Goal: Information Seeking & Learning: Find specific page/section

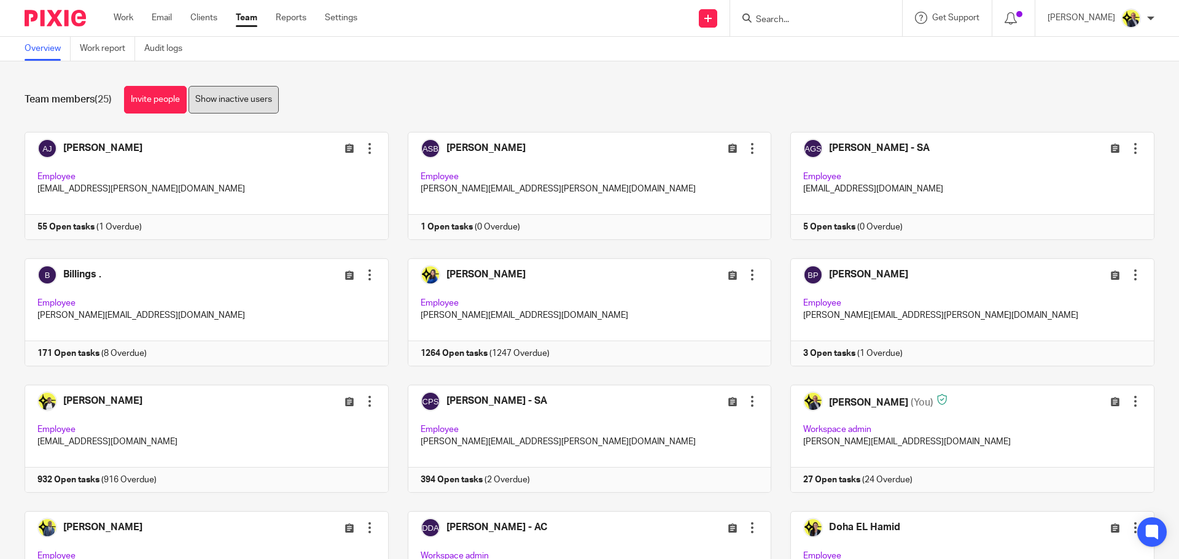
click at [249, 106] on link "Show inactive users" at bounding box center [234, 100] width 90 height 28
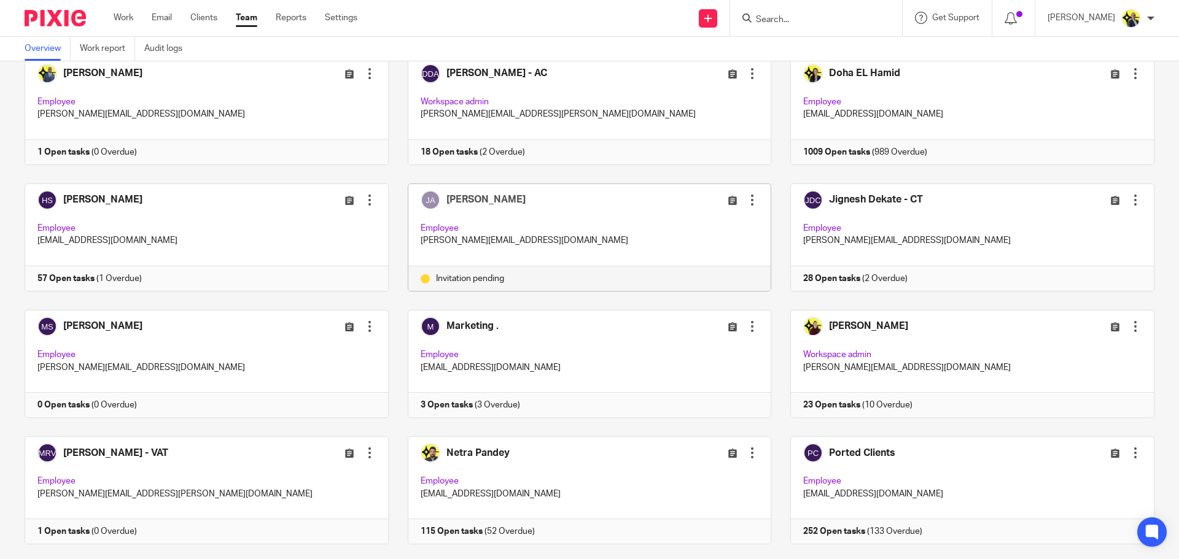
scroll to position [454, 0]
click at [746, 201] on div at bounding box center [752, 200] width 12 height 12
click at [709, 247] on span "Resend invitation" at bounding box center [712, 248] width 66 height 9
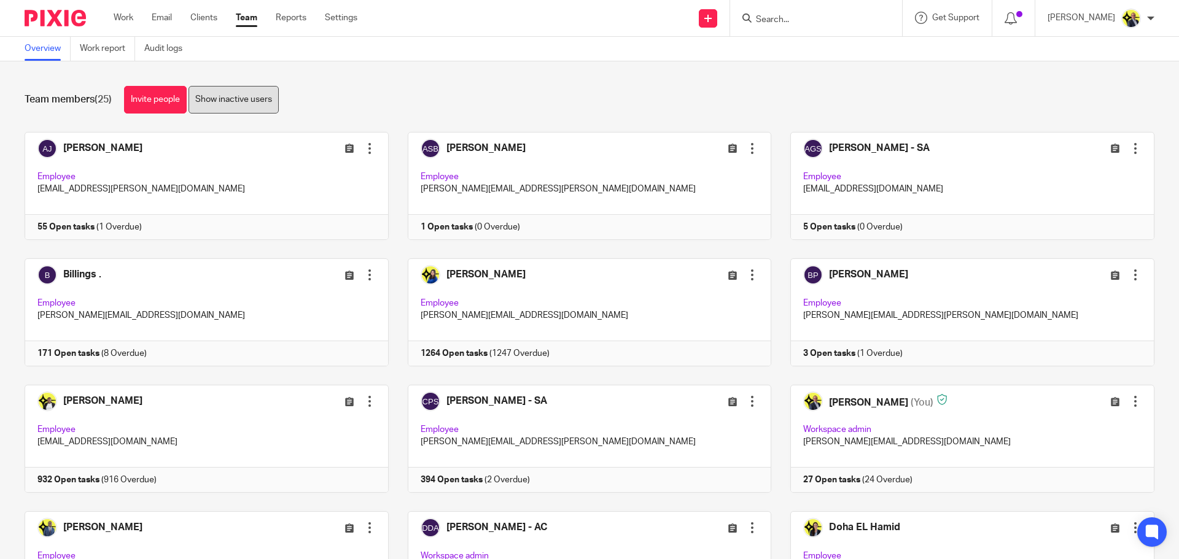
click at [243, 95] on link "Show inactive users" at bounding box center [234, 100] width 90 height 28
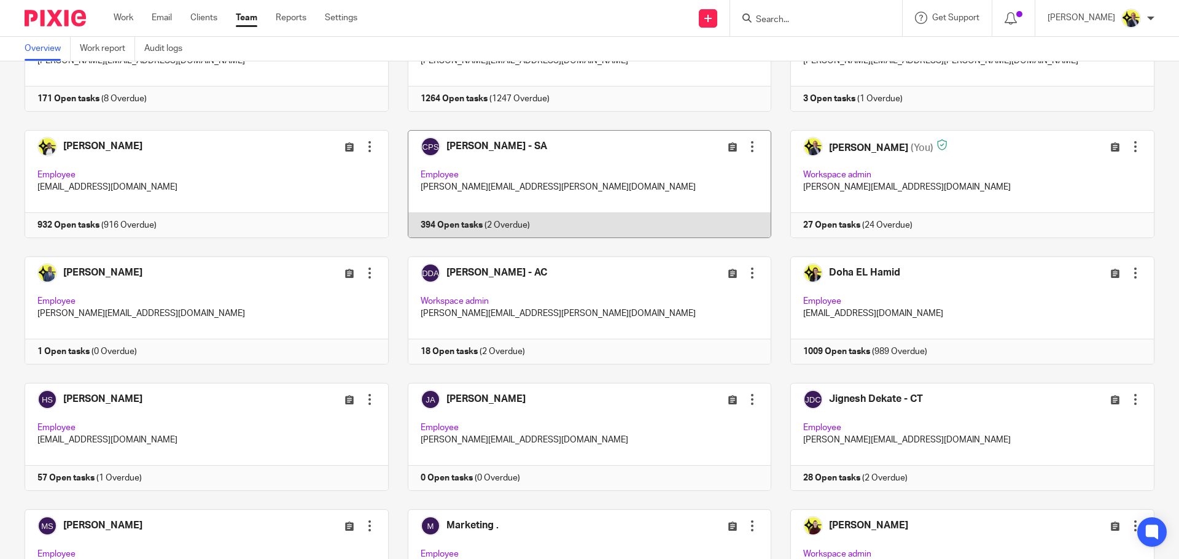
scroll to position [258, 0]
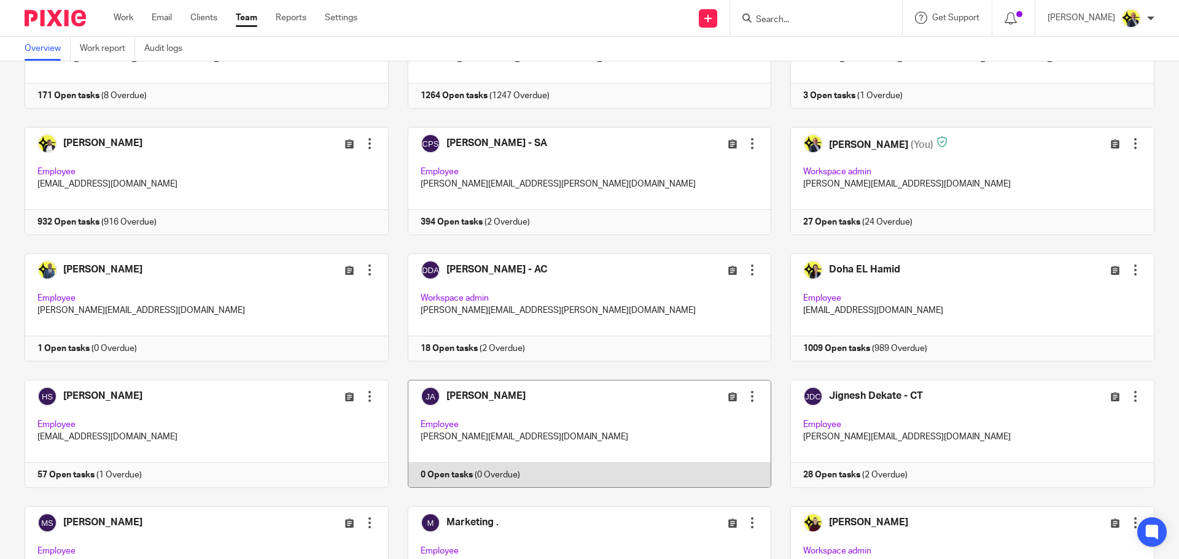
click at [528, 433] on link at bounding box center [580, 434] width 383 height 108
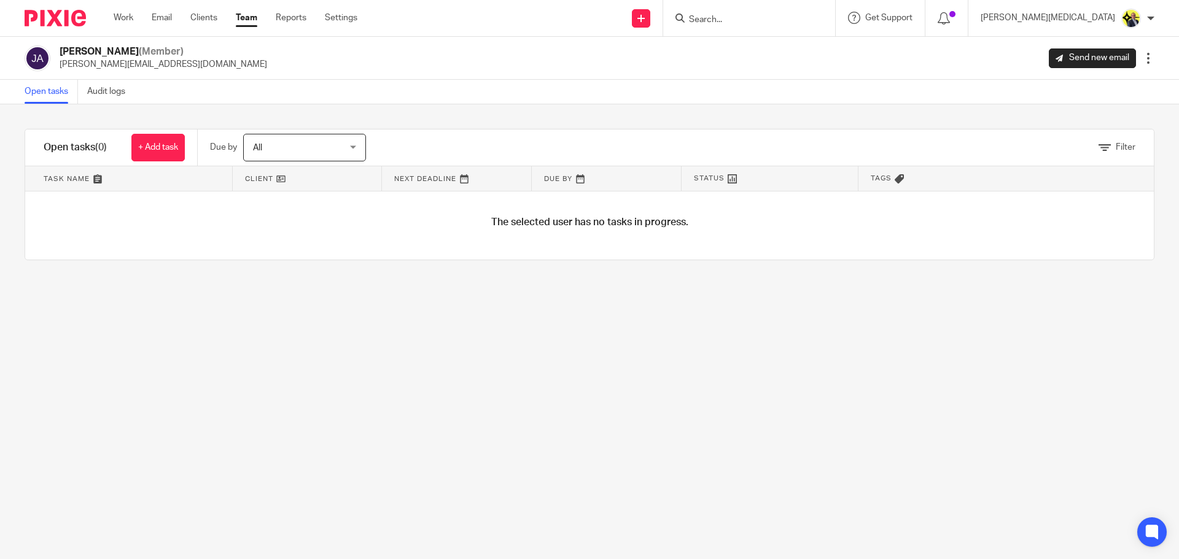
drag, startPoint x: 149, startPoint y: 51, endPoint x: 52, endPoint y: 50, distance: 97.6
click at [52, 50] on div "[PERSON_NAME] (Member) [PERSON_NAME][EMAIL_ADDRESS][DOMAIN_NAME]" at bounding box center [146, 58] width 243 height 26
copy div "[PERSON_NAME]"
click at [292, 63] on div "Jayden Adeshugba (Member) jayden@starbridge.uk Send new email Edit user Transfe…" at bounding box center [590, 58] width 1130 height 26
click at [76, 17] on img at bounding box center [55, 18] width 61 height 17
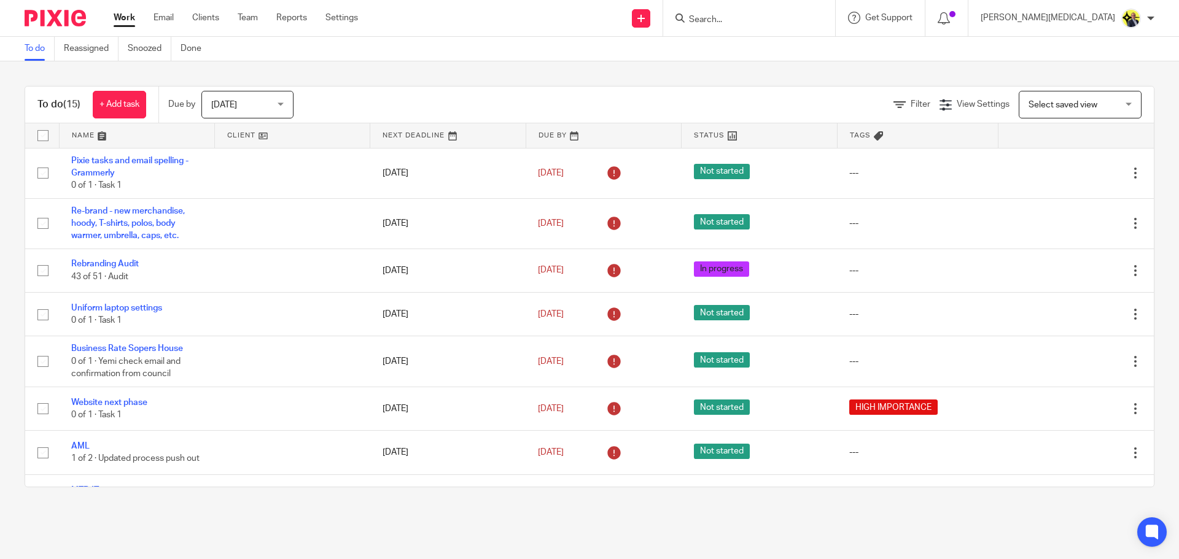
click at [797, 23] on input "Search" at bounding box center [743, 20] width 111 height 11
click at [795, 25] on input "Search" at bounding box center [743, 20] width 111 height 11
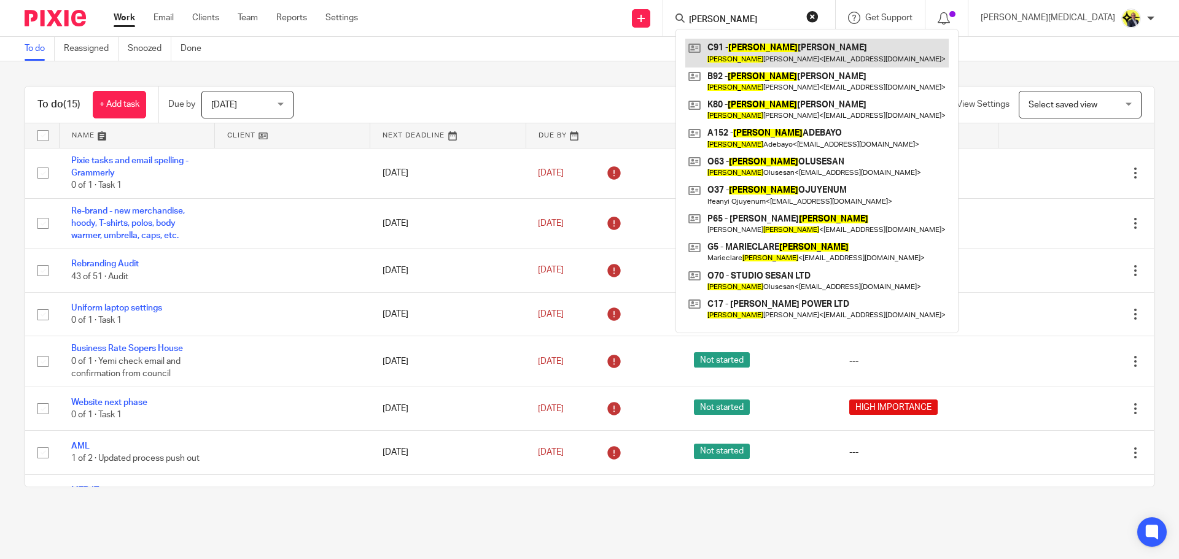
type input "peter"
click at [825, 51] on link at bounding box center [816, 53] width 263 height 28
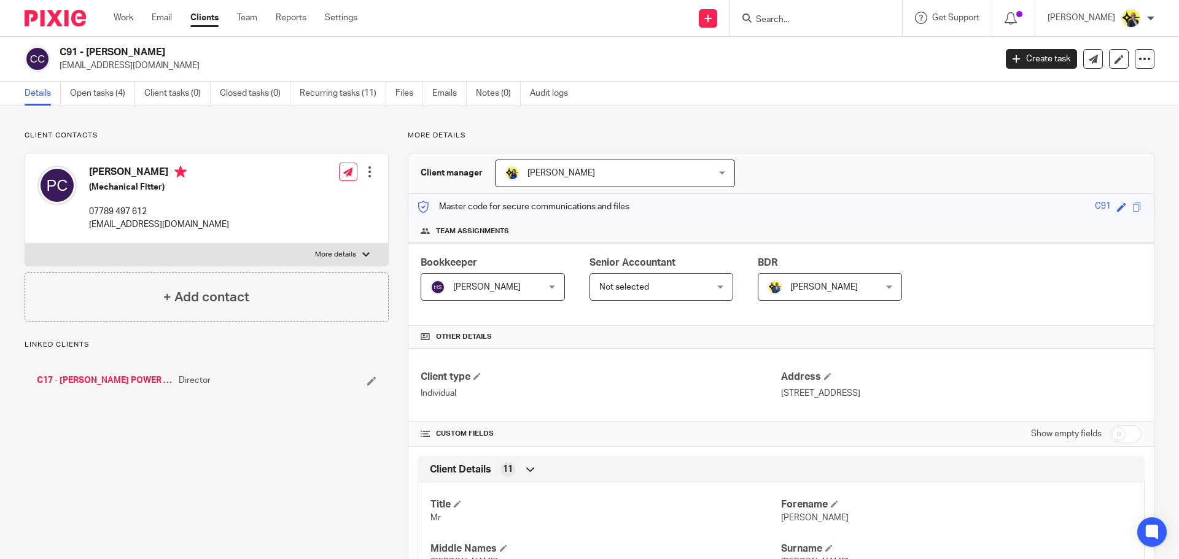
click at [122, 381] on link "C17 - [PERSON_NAME] POWER LTD" at bounding box center [105, 381] width 136 height 12
click at [419, 136] on p "More details" at bounding box center [781, 136] width 747 height 10
click at [469, 134] on p "More details" at bounding box center [781, 136] width 747 height 10
click at [438, 99] on link "Emails" at bounding box center [449, 94] width 34 height 24
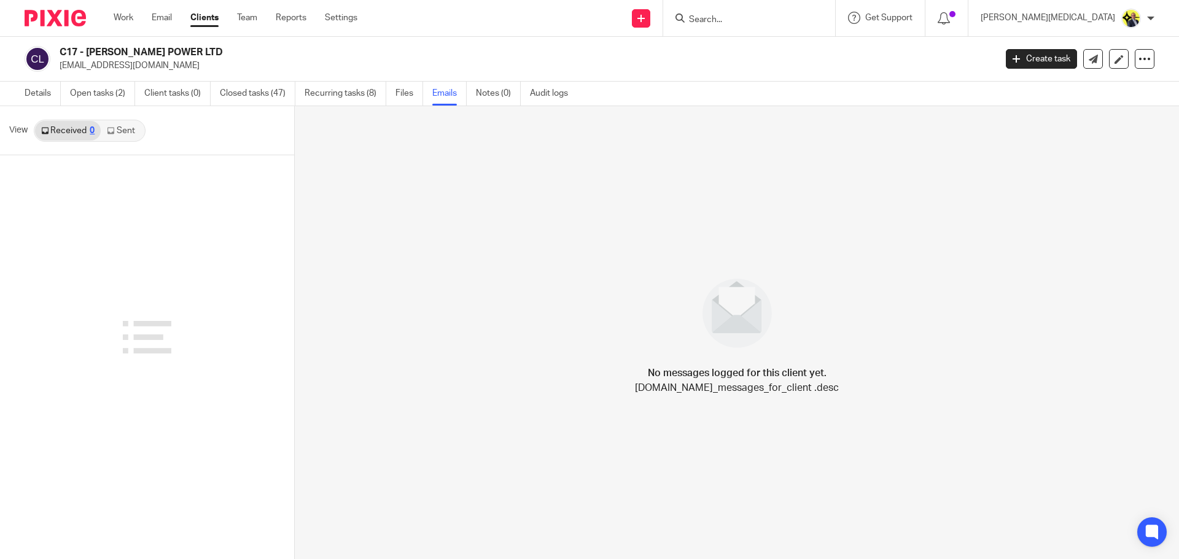
click at [117, 131] on link "Sent" at bounding box center [122, 131] width 43 height 20
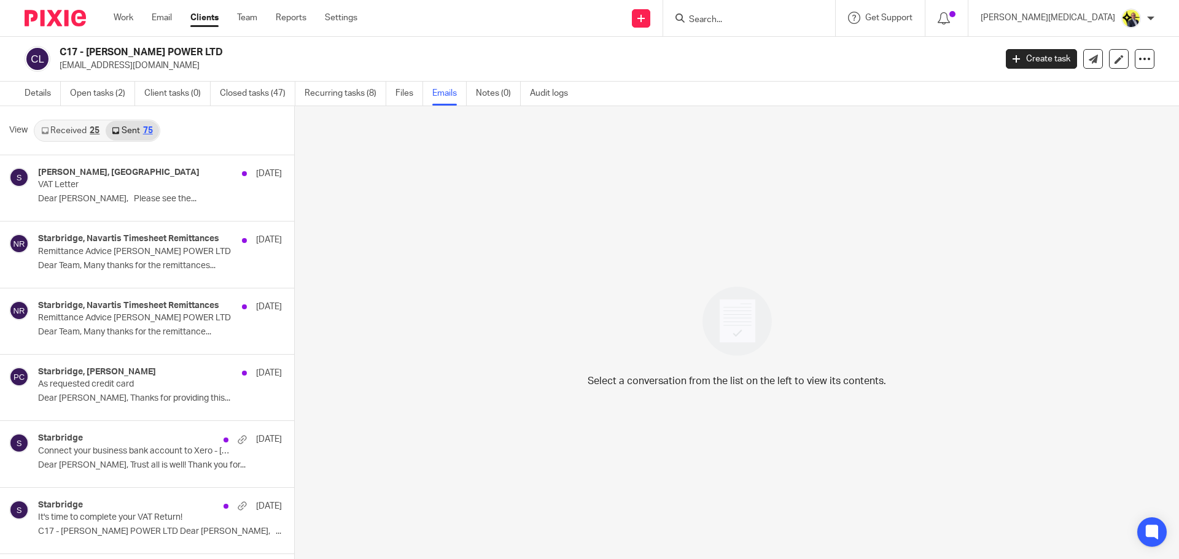
click at [79, 133] on link "Received 25" at bounding box center [70, 131] width 71 height 20
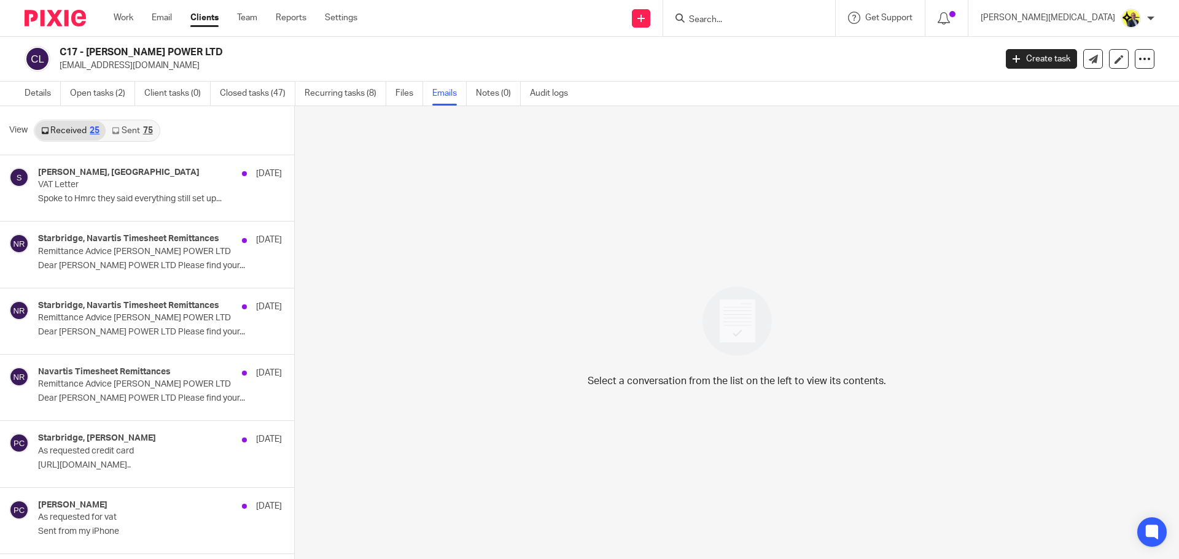
scroll to position [2, 0]
click at [137, 125] on link "Sent 75" at bounding box center [132, 129] width 53 height 20
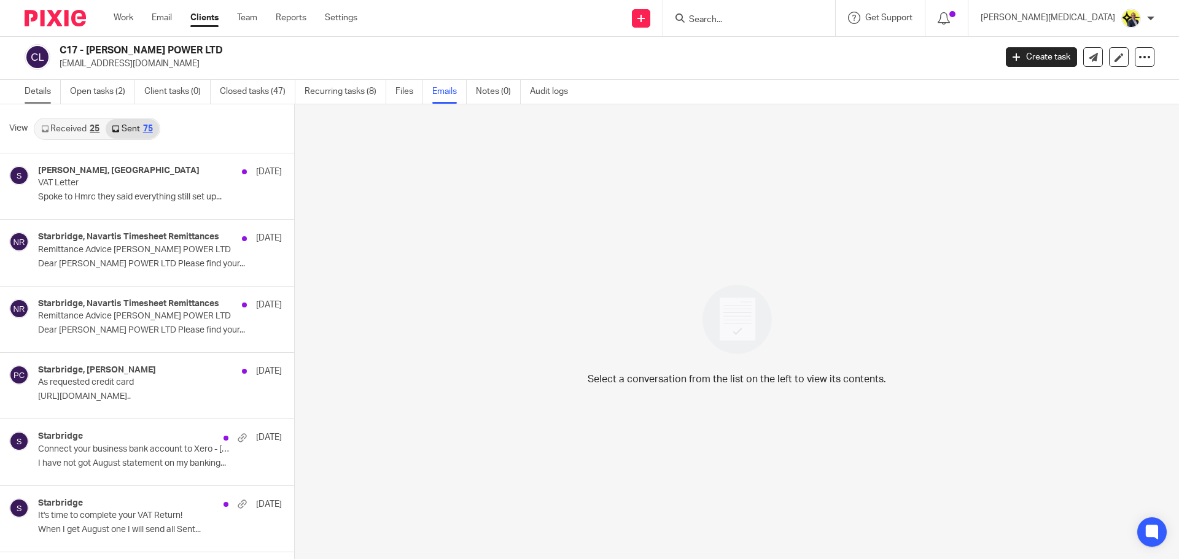
click at [28, 85] on link "Details" at bounding box center [43, 92] width 36 height 24
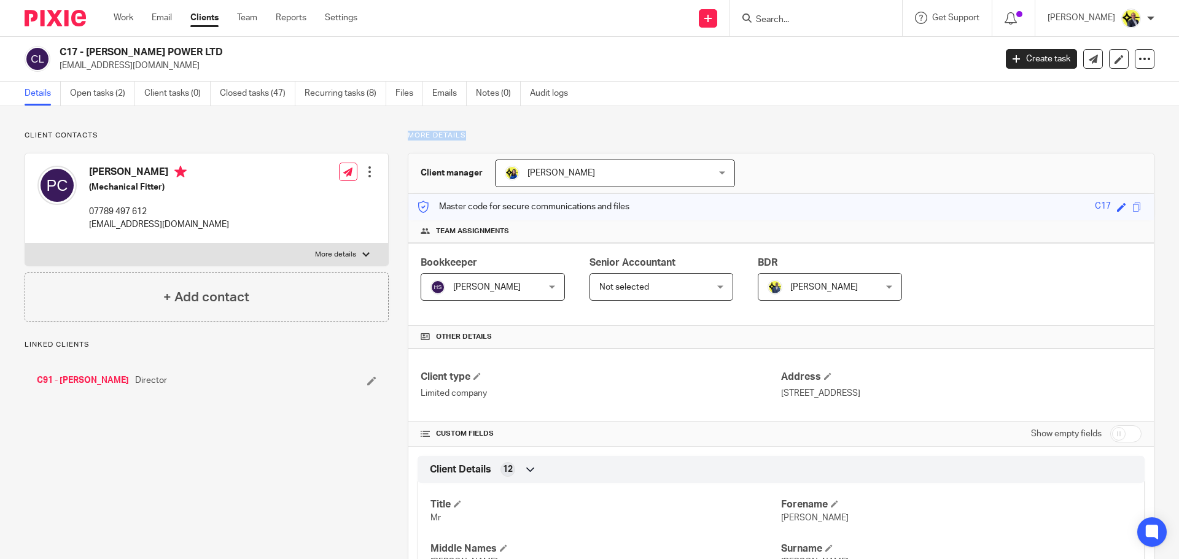
drag, startPoint x: 460, startPoint y: 134, endPoint x: 402, endPoint y: 136, distance: 58.4
click at [787, 23] on input "Search" at bounding box center [810, 20] width 111 height 11
click at [790, 21] on input "Search" at bounding box center [810, 20] width 111 height 11
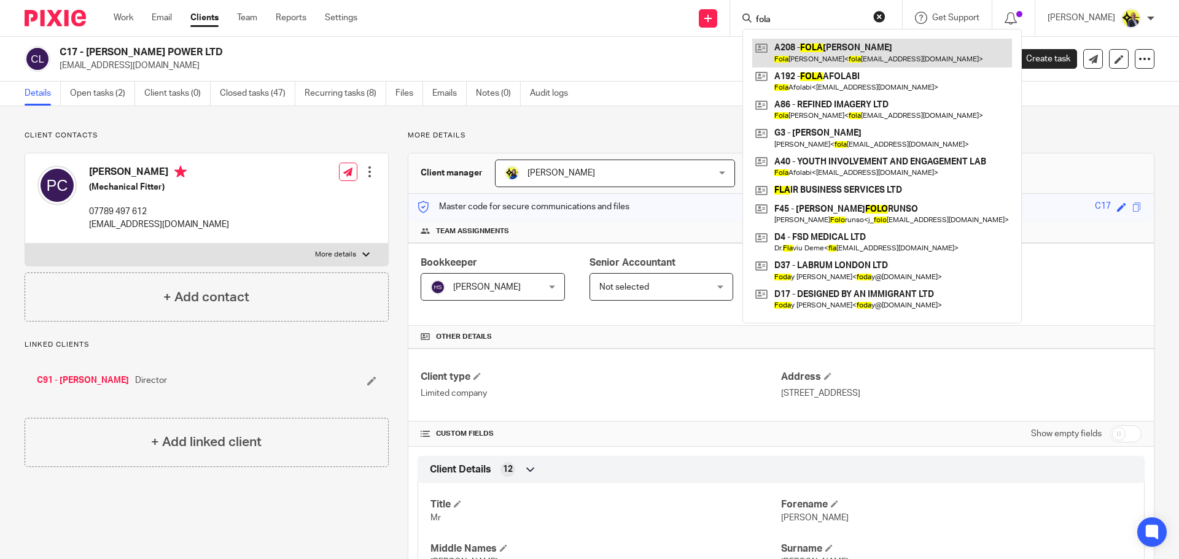
type input "fola"
click at [839, 56] on link at bounding box center [882, 53] width 260 height 28
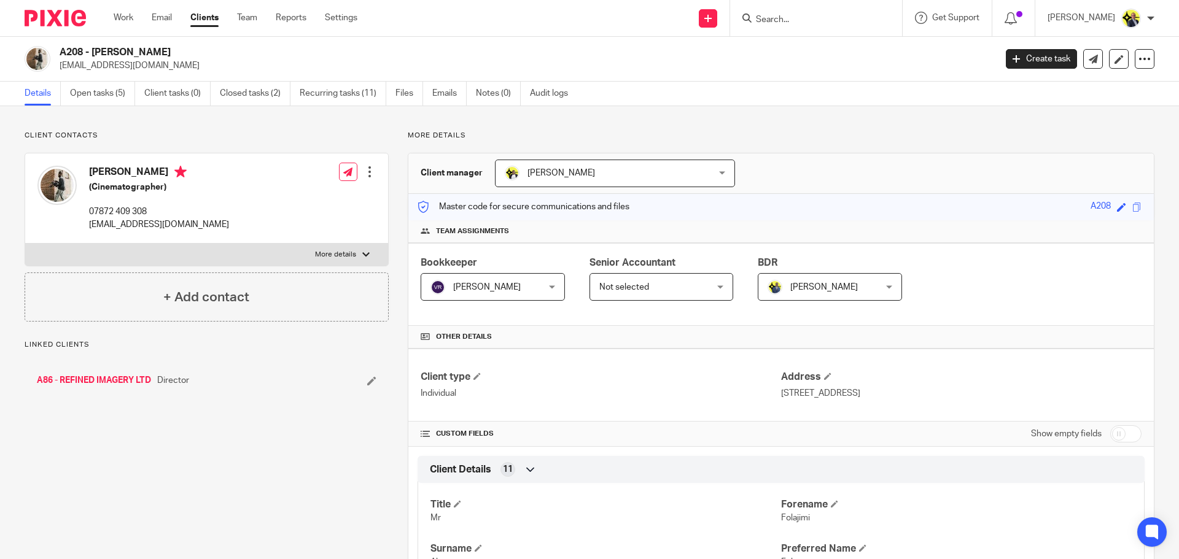
click at [126, 380] on link "A86 - REFINED IMAGERY LTD" at bounding box center [94, 381] width 114 height 12
click at [498, 134] on p "More details" at bounding box center [781, 136] width 747 height 10
click at [444, 87] on link "Emails" at bounding box center [449, 94] width 34 height 24
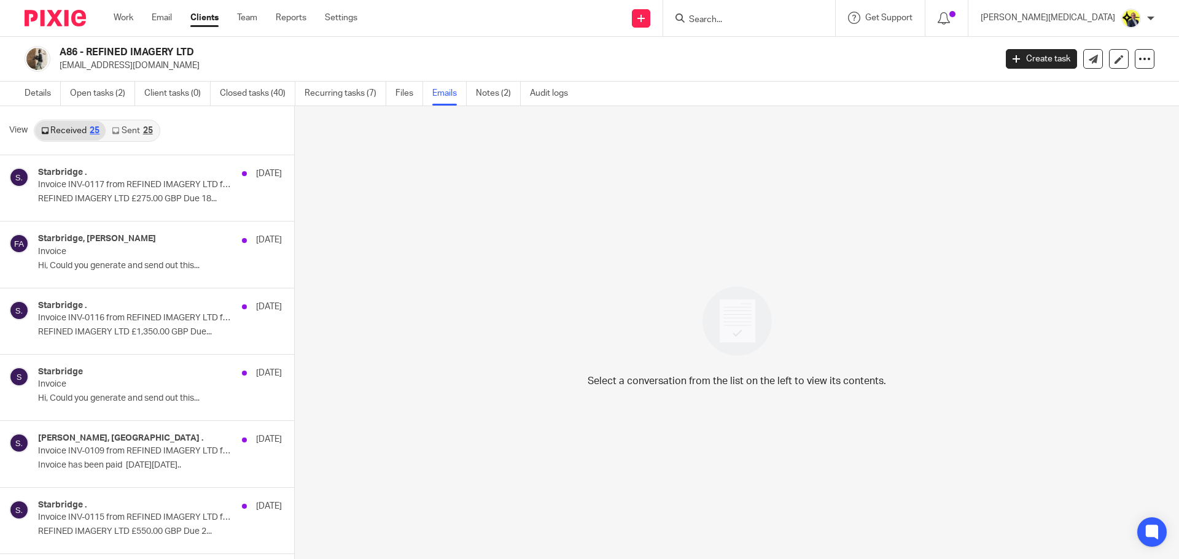
click at [133, 130] on link "Sent 25" at bounding box center [132, 131] width 53 height 20
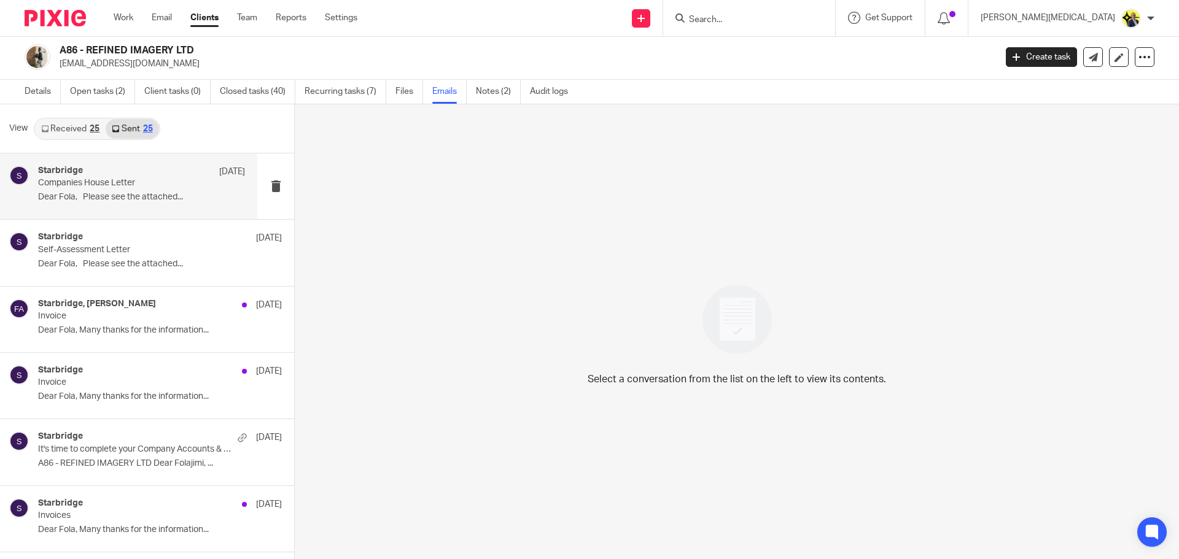
click at [146, 200] on p "Dear Fola, Please see the attached..." at bounding box center [141, 197] width 207 height 10
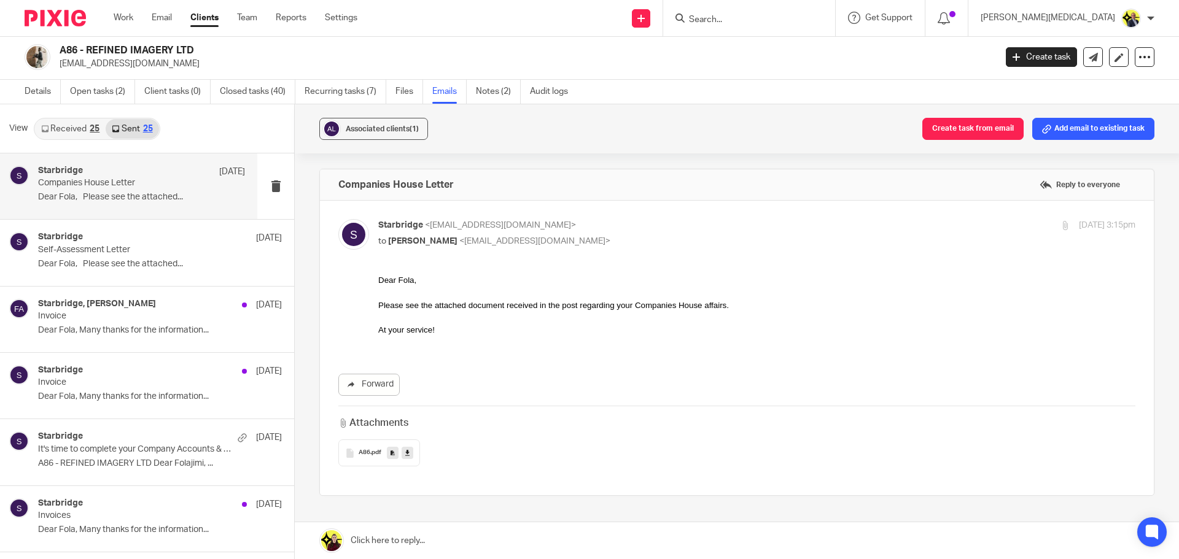
scroll to position [0, 0]
click at [121, 459] on p "A86 - REFINED IMAGERY LTD Dear Folajimi, ..." at bounding box center [141, 464] width 207 height 10
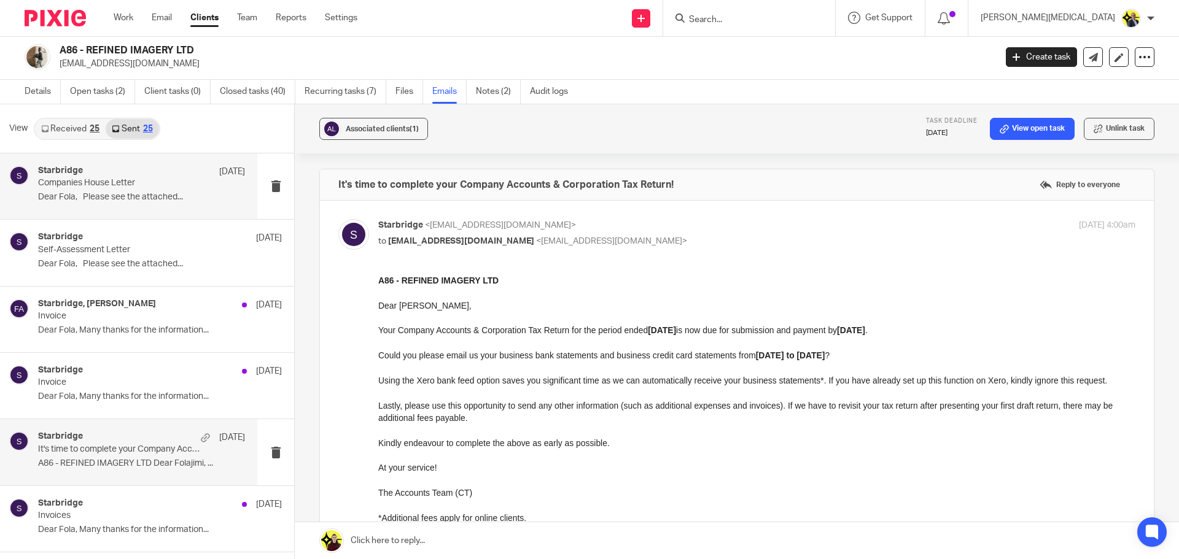
click at [141, 193] on p "Dear Fola, Please see the attached..." at bounding box center [141, 197] width 207 height 10
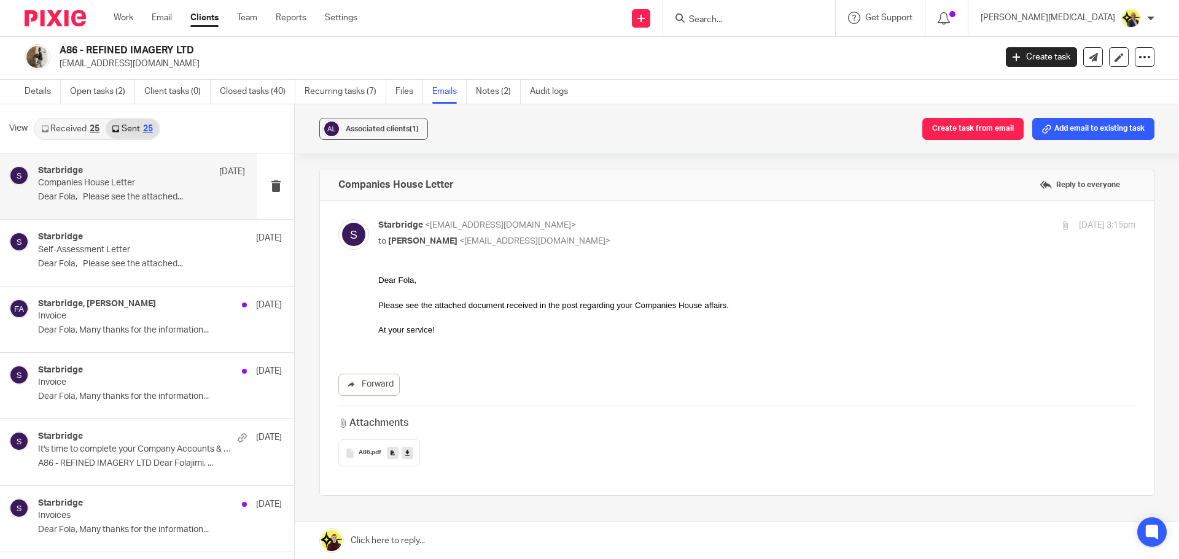
click at [366, 451] on span "A86" at bounding box center [365, 452] width 12 height 7
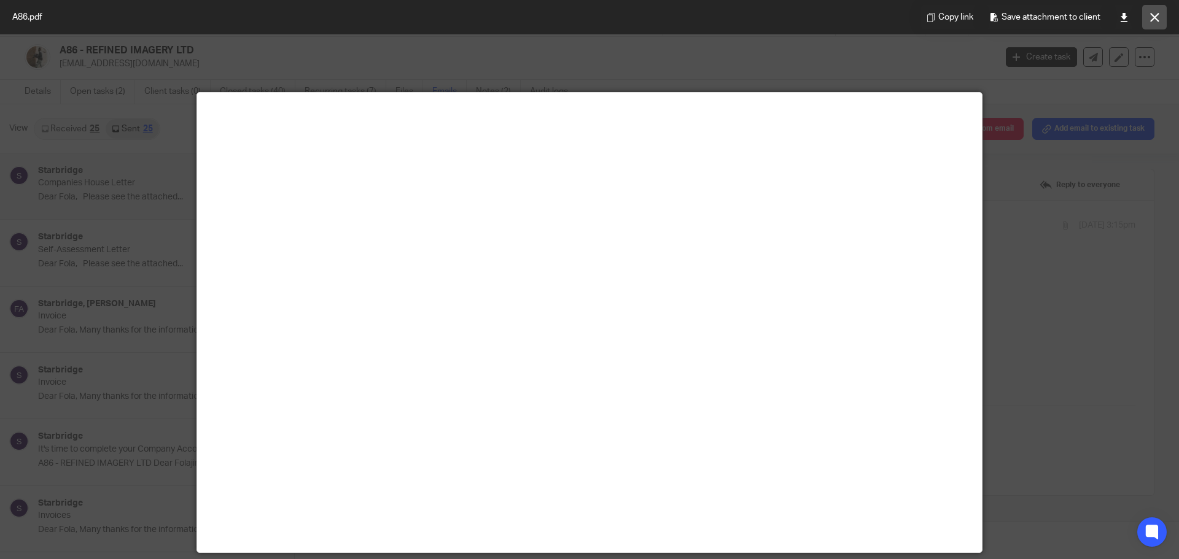
click at [1151, 21] on icon at bounding box center [1154, 17] width 9 height 9
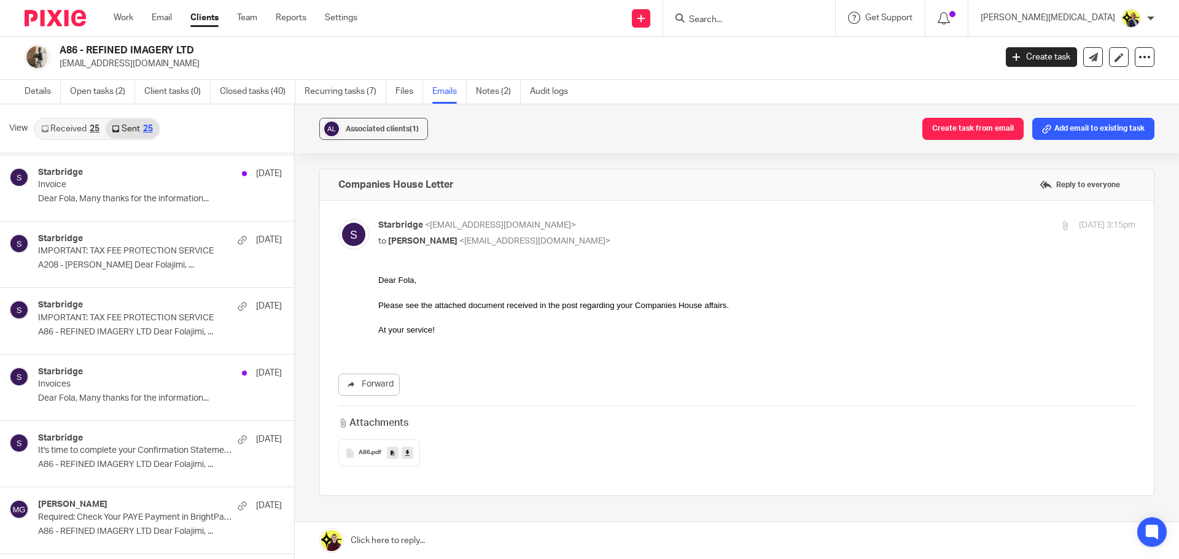
scroll to position [664, 0]
click at [120, 458] on div "Starbridge 16 Jul It's time to complete your Confirmation Statement! A86 - REFI…" at bounding box center [141, 453] width 207 height 41
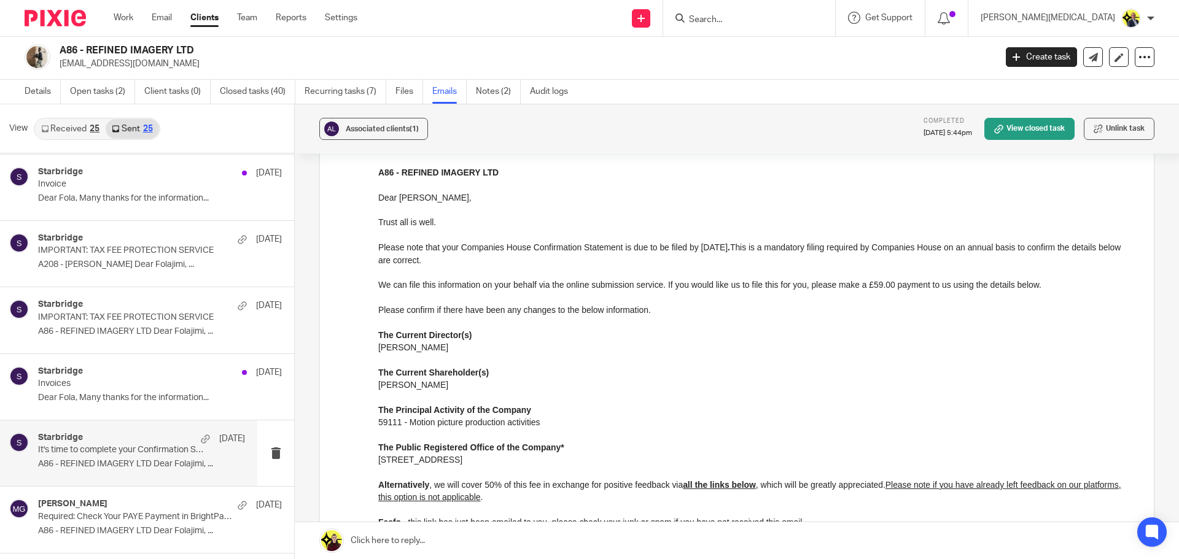
scroll to position [107, 0]
click at [780, 22] on input "Search" at bounding box center [743, 20] width 111 height 11
click at [782, 25] on input "Search" at bounding box center [743, 20] width 111 height 11
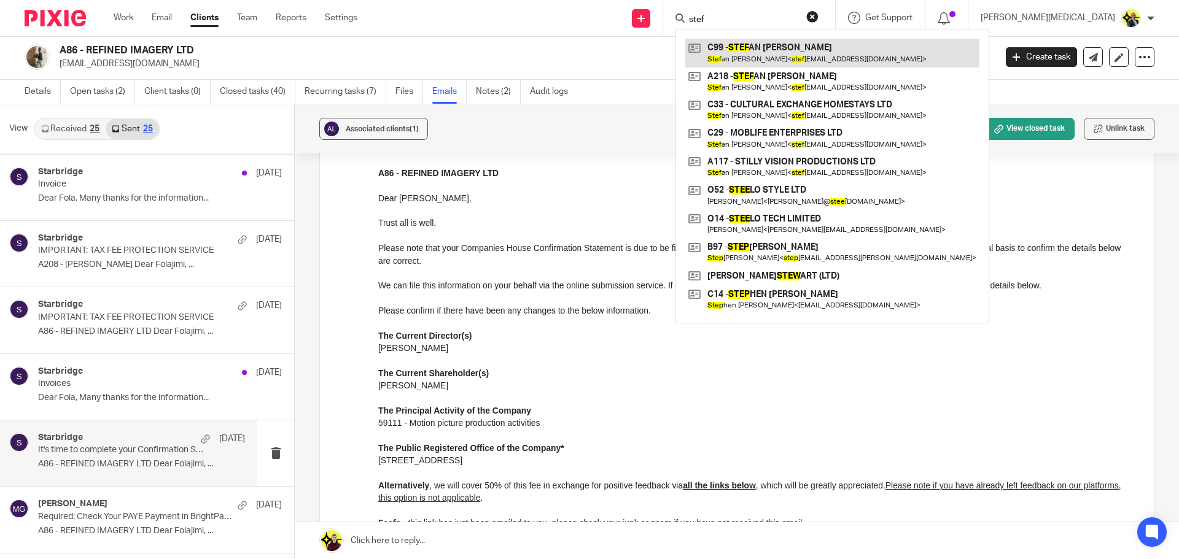
type input "stef"
click at [821, 45] on link at bounding box center [832, 53] width 294 height 28
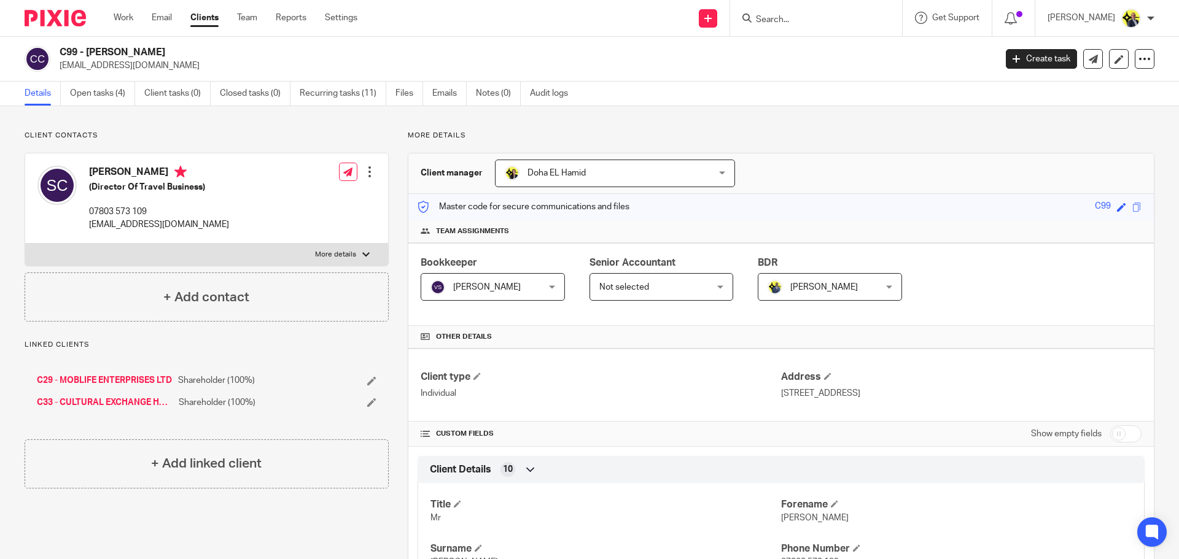
click at [111, 402] on link "C33 - CULTURAL EXCHANGE HOMESTAYS LTD" at bounding box center [105, 403] width 136 height 12
click at [443, 94] on link "Emails" at bounding box center [449, 94] width 34 height 24
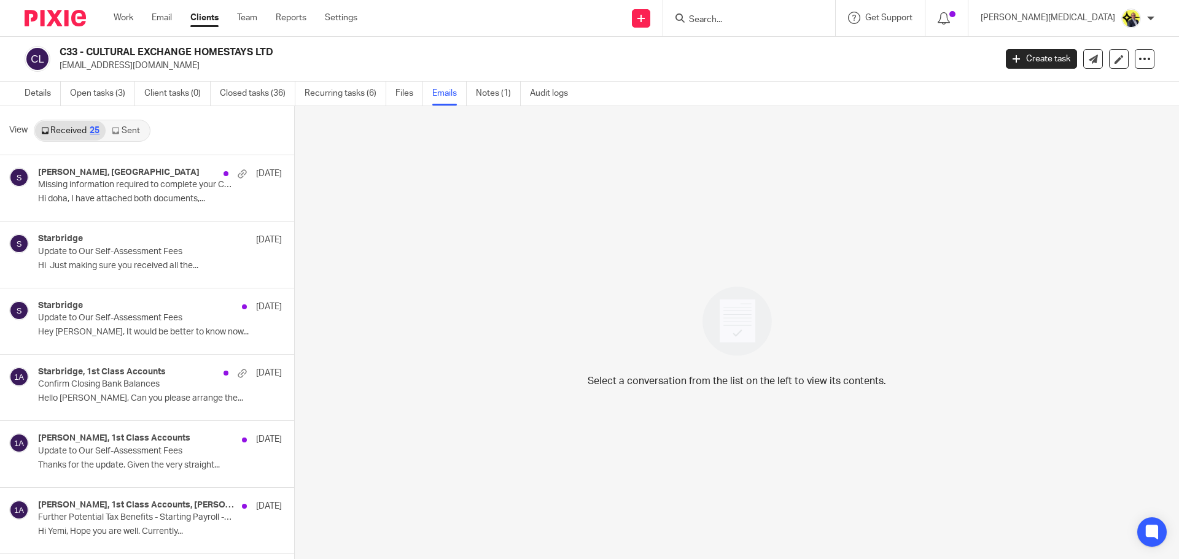
click at [123, 128] on link "Sent" at bounding box center [127, 131] width 43 height 20
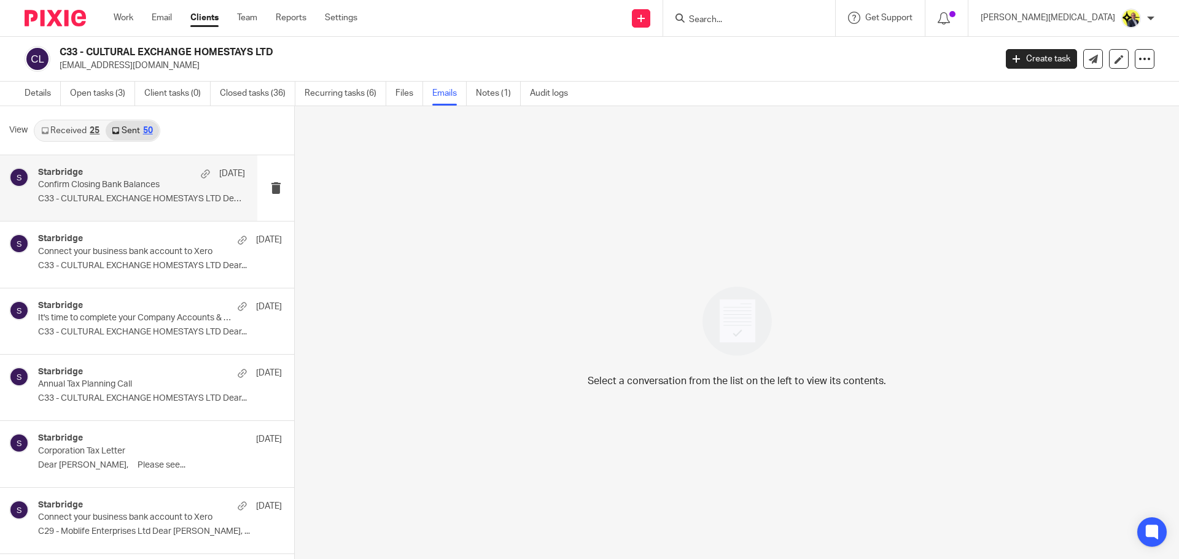
click at [144, 193] on div "Starbridge [DATE] Confirm Closing Bank Balances C33 - CULTURAL EXCHANGE HOMESTA…" at bounding box center [141, 188] width 207 height 41
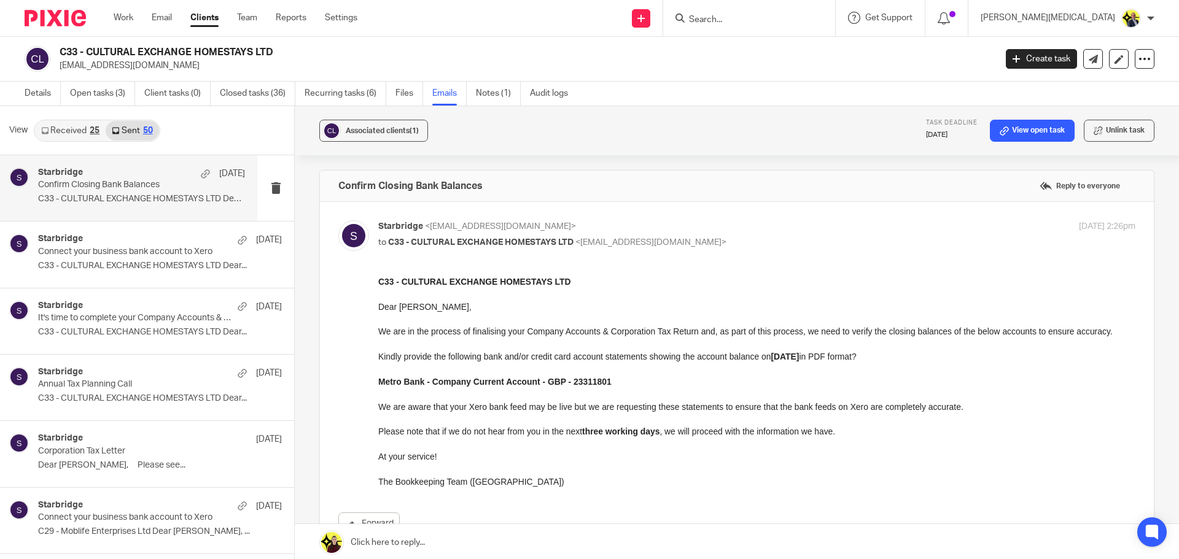
scroll to position [1, 0]
click at [513, 338] on p at bounding box center [756, 344] width 757 height 12
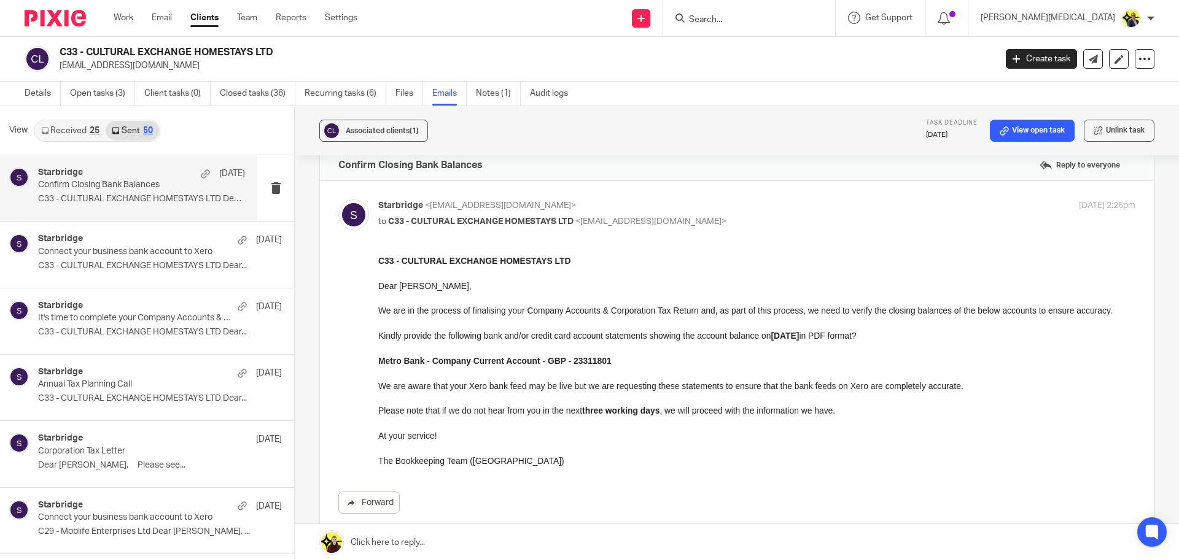
scroll to position [0, 0]
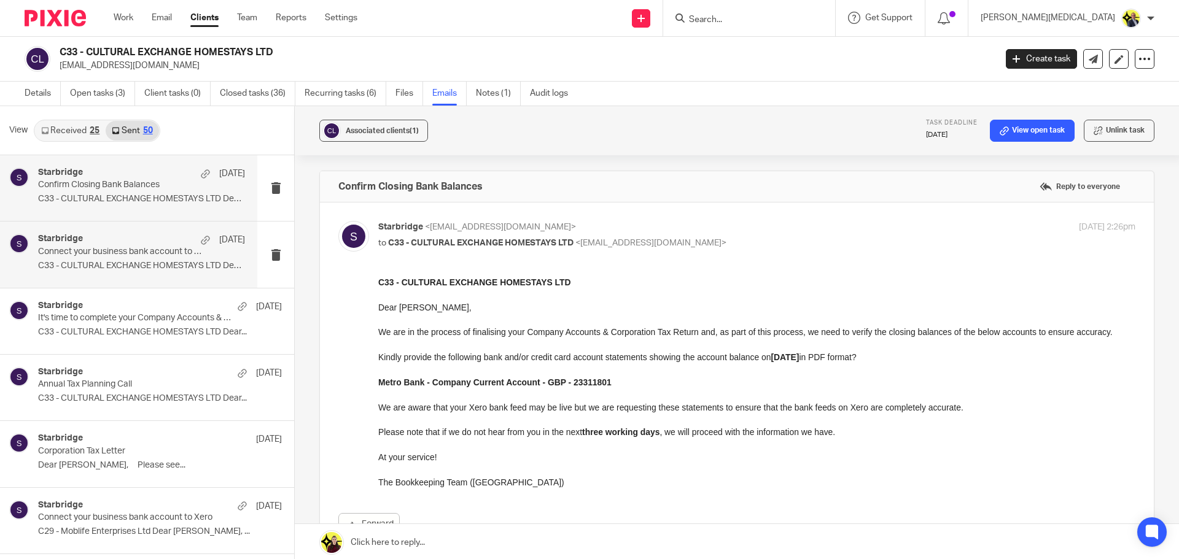
click at [82, 256] on p "Connect your business bank account to Xero" at bounding box center [121, 252] width 166 height 10
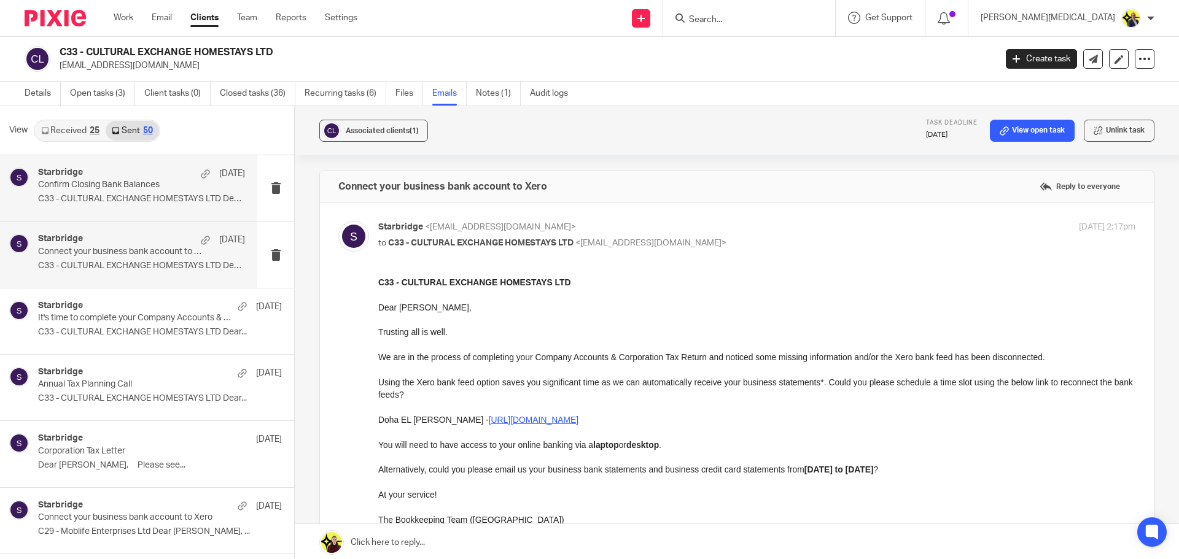
click at [149, 198] on p "C33 - CULTURAL EXCHANGE HOMESTAYS LTD Dear..." at bounding box center [141, 199] width 207 height 10
